Goal: Task Accomplishment & Management: Complete application form

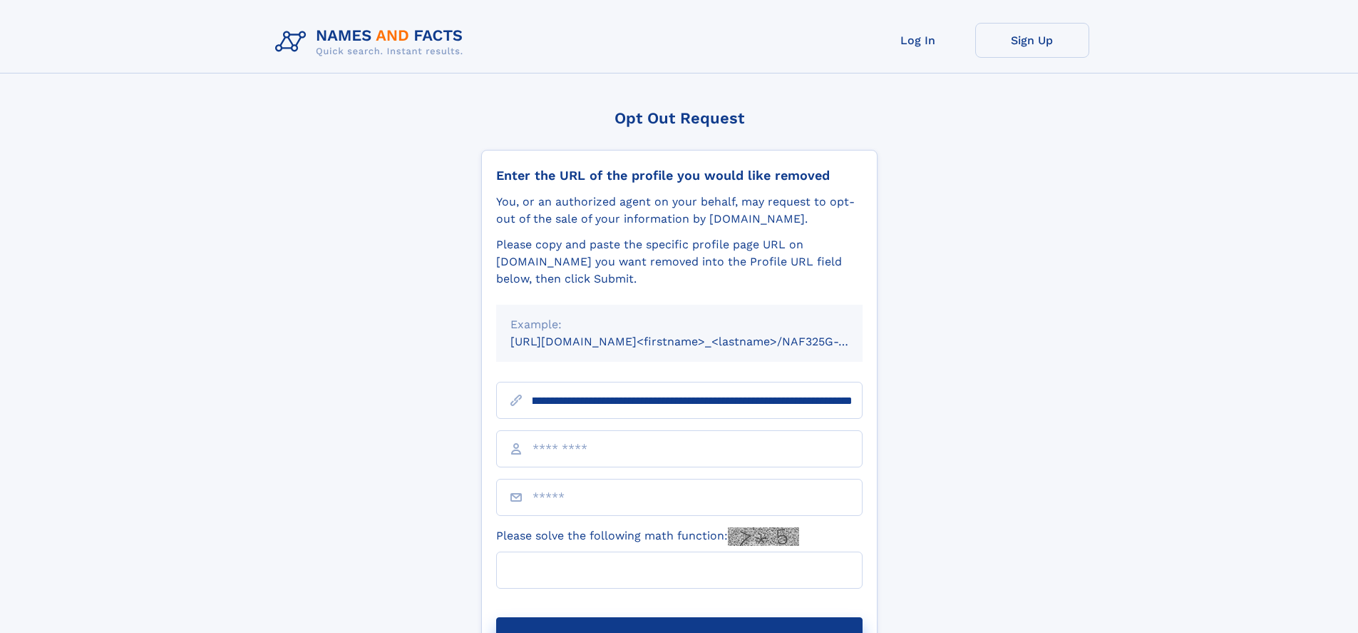
scroll to position [0, 180]
type input "**********"
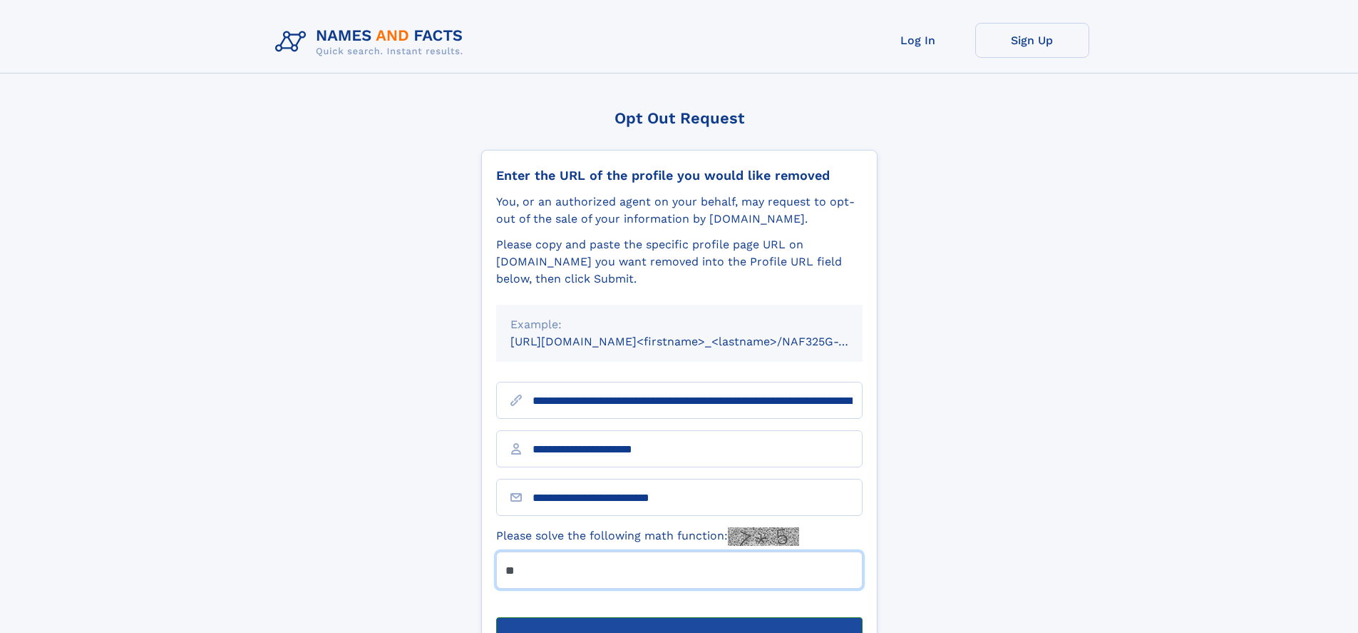
type input "**"
click at [679, 617] on button "Submit Opt Out Request" at bounding box center [679, 640] width 367 height 46
